Goal: Transaction & Acquisition: Book appointment/travel/reservation

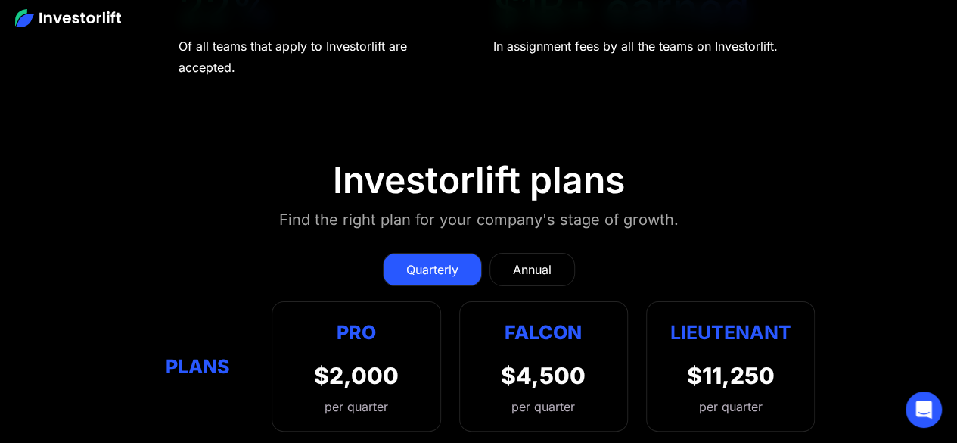
scroll to position [5703, 0]
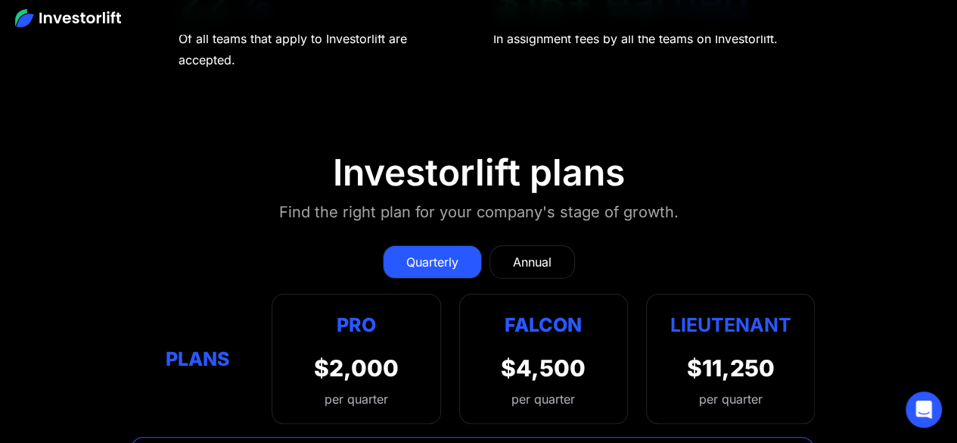
click at [543, 253] on div "Annual" at bounding box center [532, 262] width 39 height 18
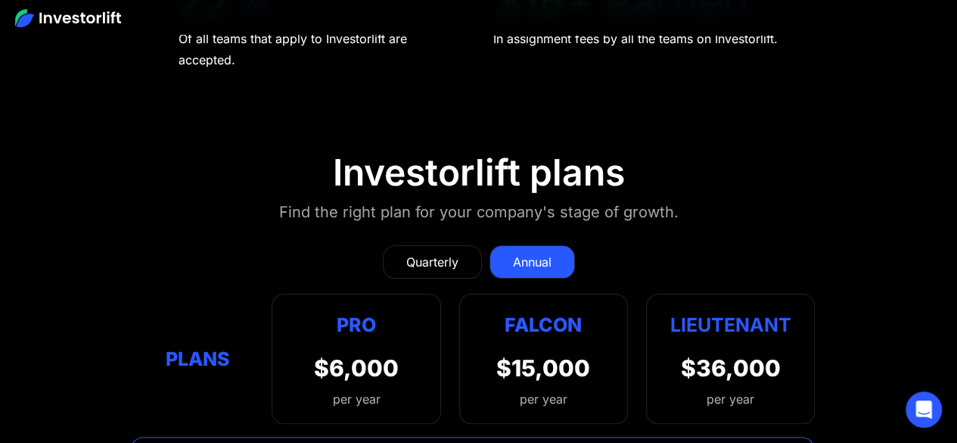
click at [449, 253] on div "Quarterly" at bounding box center [432, 262] width 52 height 18
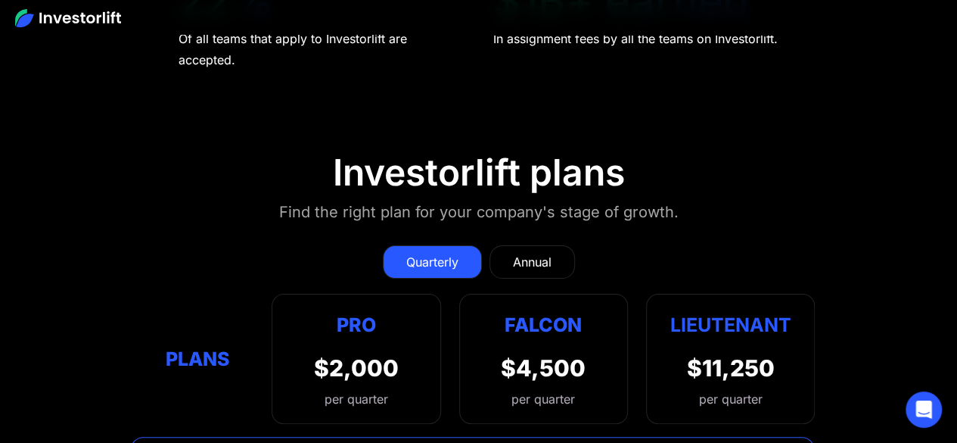
click at [449, 253] on div "Quarterly" at bounding box center [432, 262] width 52 height 18
click at [372, 309] on div "Pro" at bounding box center [356, 324] width 85 height 30
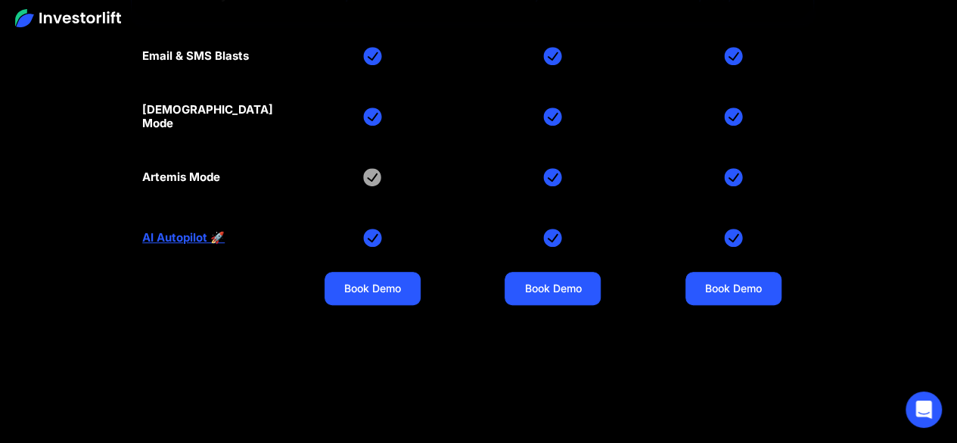
scroll to position [6183, 0]
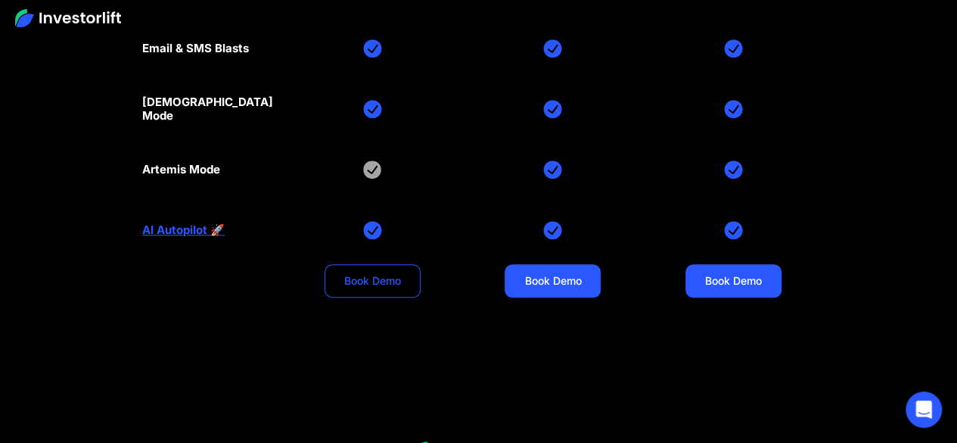
click at [367, 264] on link "Book Demo" at bounding box center [373, 280] width 96 height 33
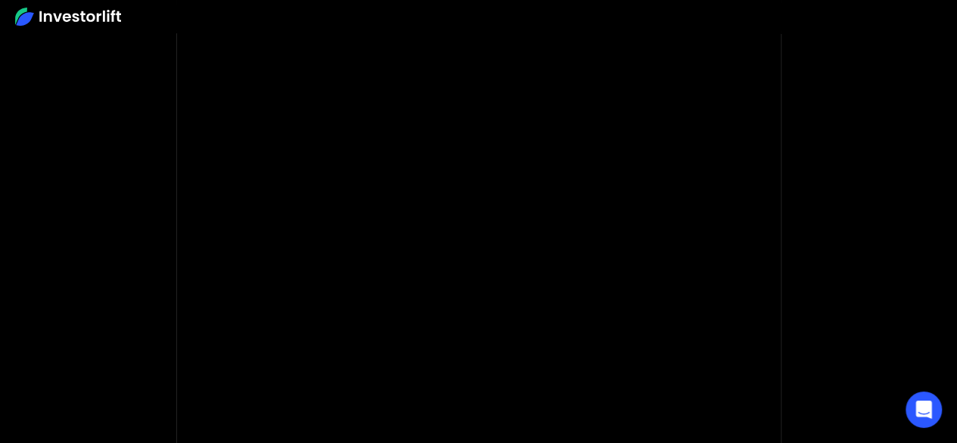
scroll to position [175, 0]
